Goal: Transaction & Acquisition: Subscribe to service/newsletter

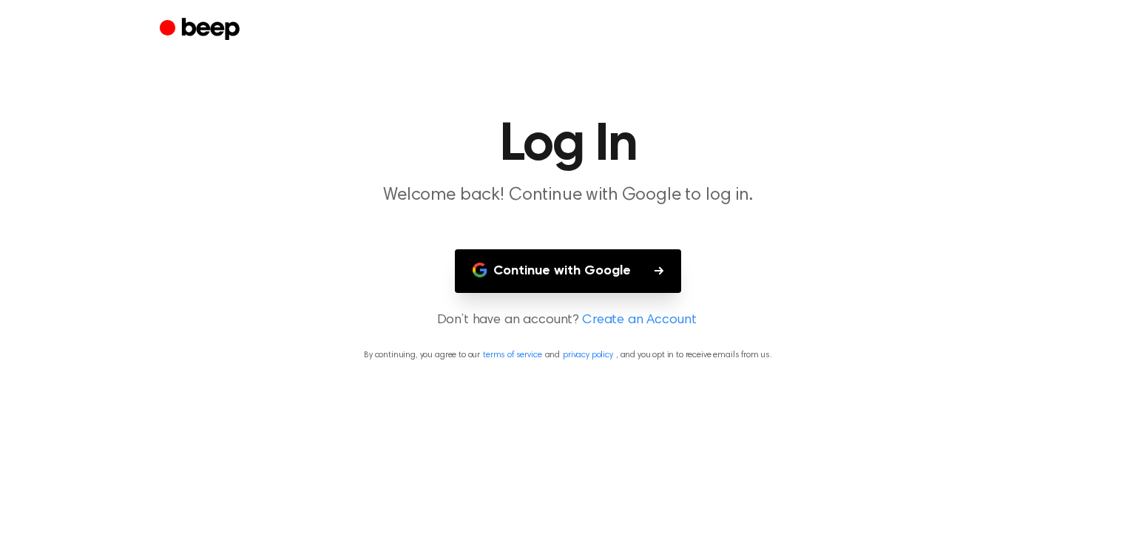
click at [569, 279] on button "Continue with Google" at bounding box center [568, 271] width 226 height 44
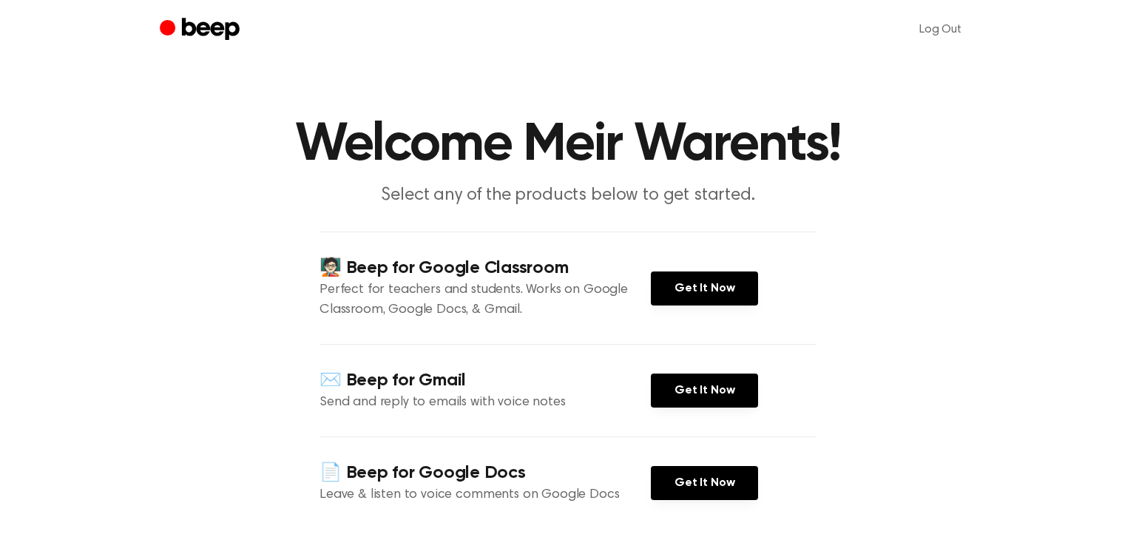
click at [206, 33] on icon "Beep" at bounding box center [211, 29] width 58 height 22
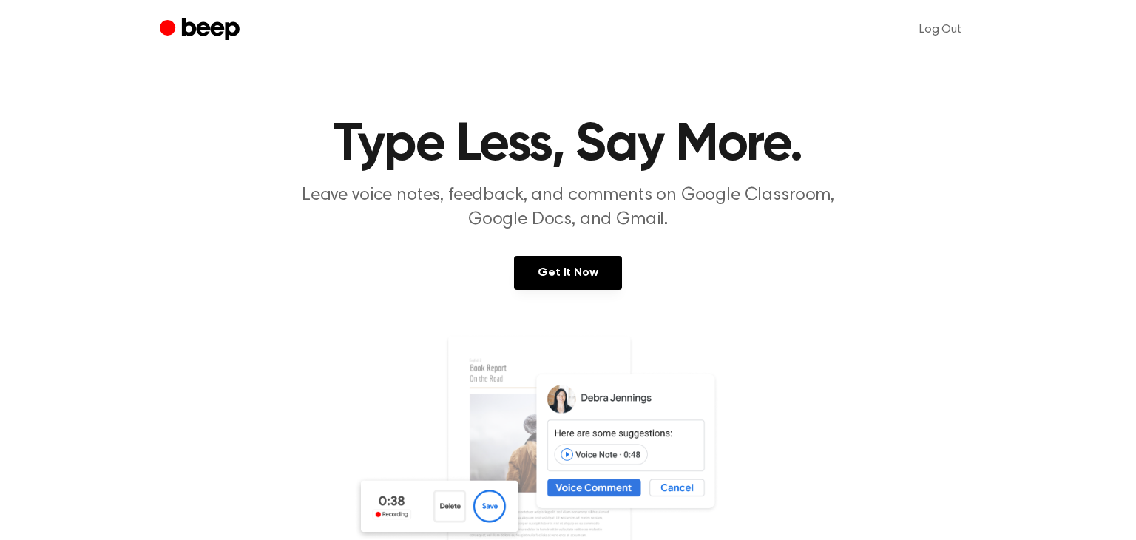
click at [620, 487] on img at bounding box center [568, 476] width 429 height 284
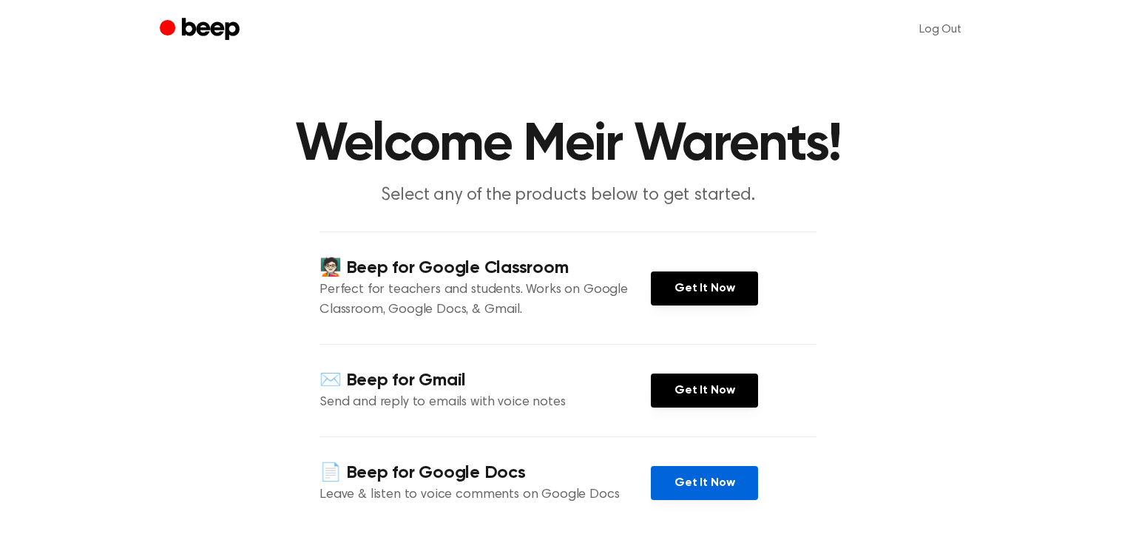
click at [684, 497] on link "Get It Now" at bounding box center [704, 483] width 107 height 34
